Goal: Task Accomplishment & Management: Manage account settings

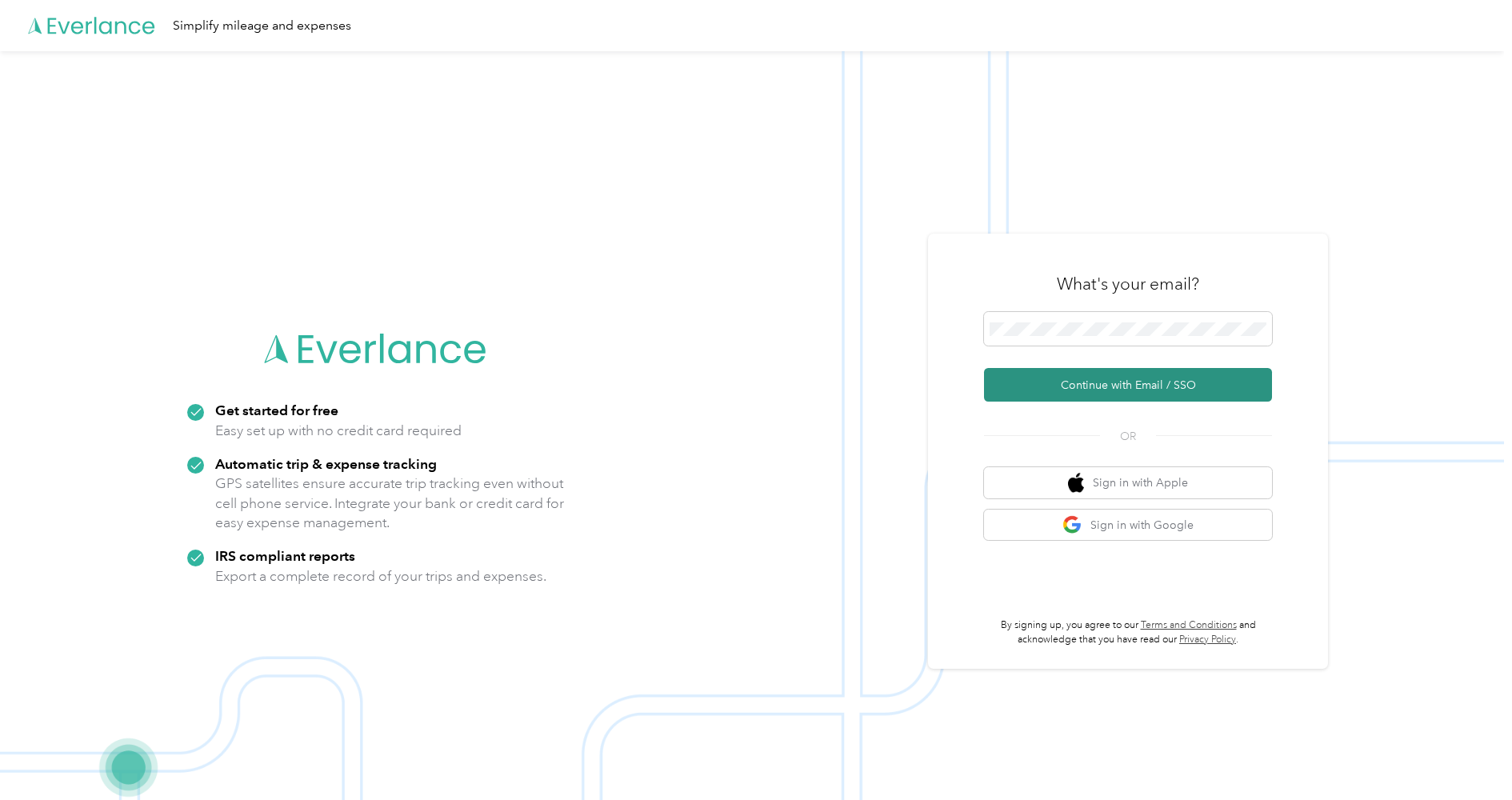
click at [1133, 385] on button "Continue with Email / SSO" at bounding box center [1127, 384] width 288 height 33
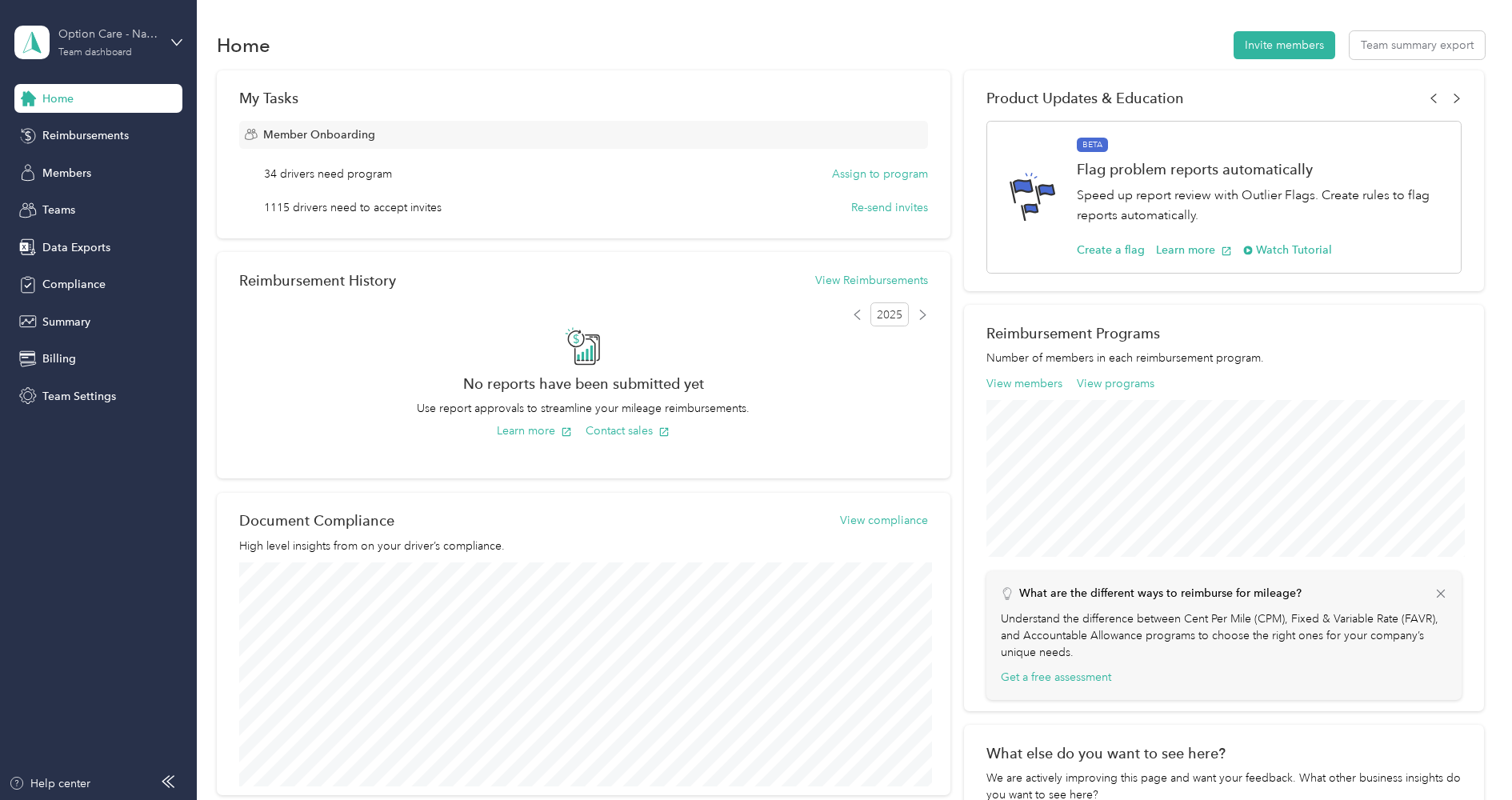
click at [102, 35] on div "Option Care - Naven Health" at bounding box center [108, 33] width 100 height 17
click at [91, 193] on div "Log out" at bounding box center [183, 204] width 314 height 28
